Goal: Task Accomplishment & Management: Use online tool/utility

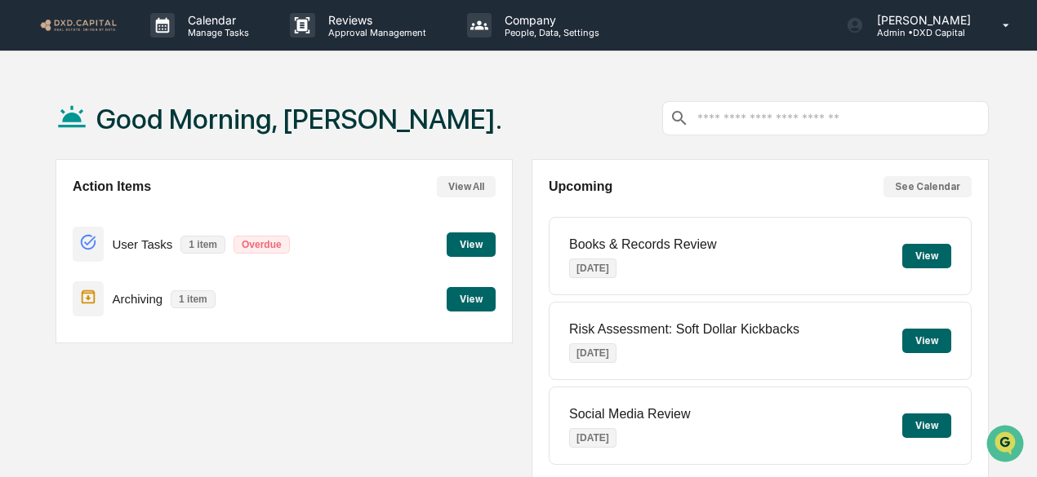
click at [482, 242] on button "View" at bounding box center [470, 245] width 49 height 24
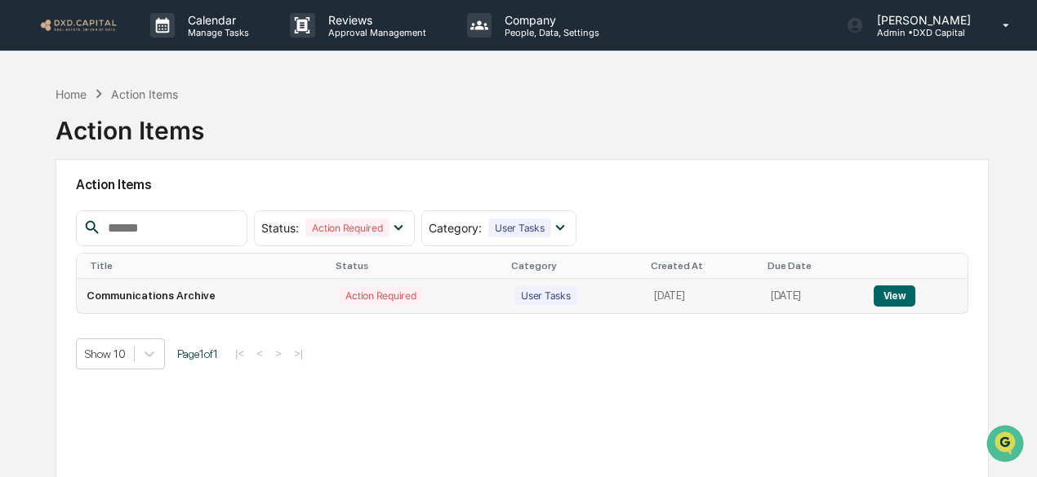
click at [900, 295] on button "View" at bounding box center [894, 296] width 42 height 21
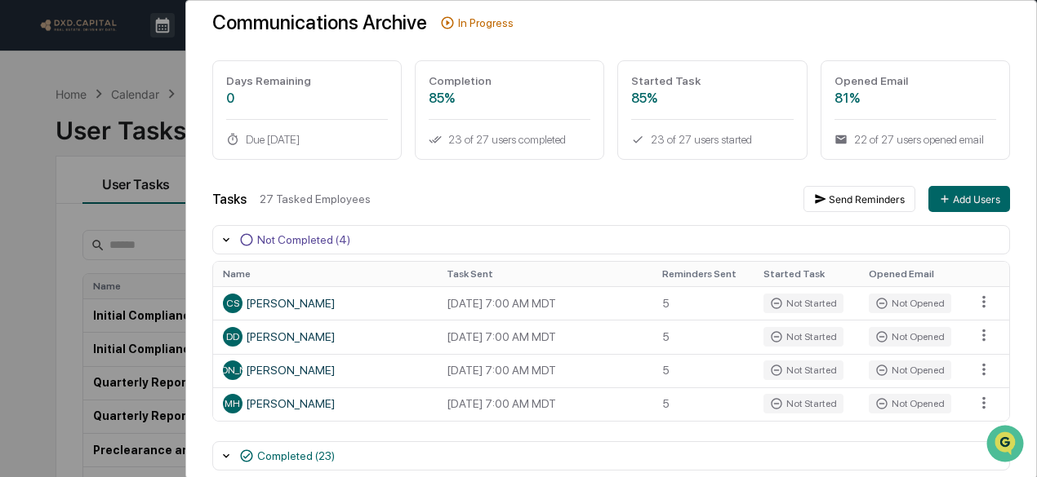
scroll to position [72, 0]
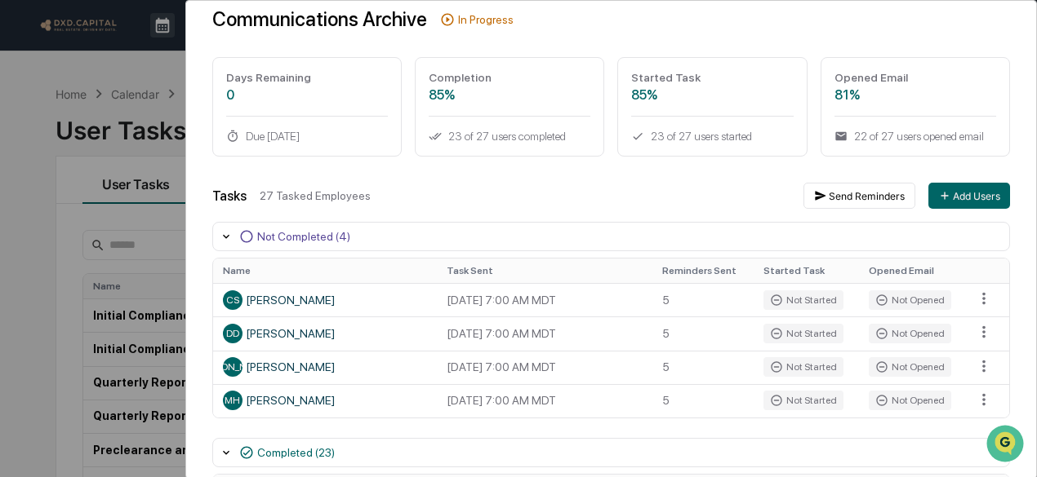
click at [44, 93] on div "User Tasks Communications Archive Task Details Communications Archive In Progre…" at bounding box center [518, 238] width 1037 height 477
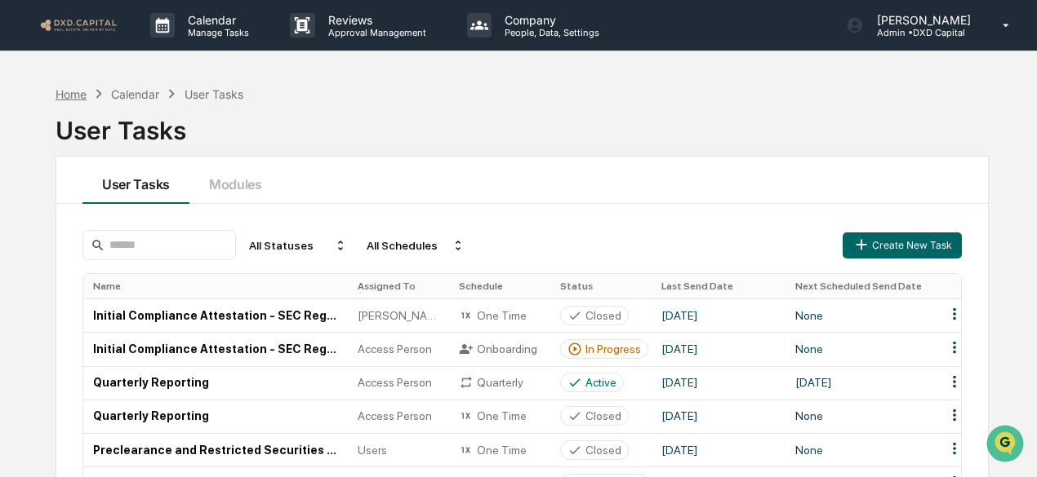
click at [79, 96] on div "Home" at bounding box center [71, 94] width 31 height 14
